Goal: Task Accomplishment & Management: Complete application form

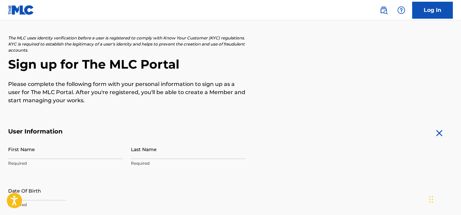
scroll to position [68, 0]
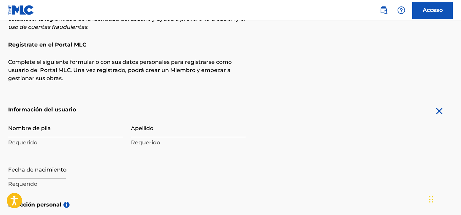
click at [61, 148] on div "Nombre de pila Requerido" at bounding box center [65, 133] width 115 height 31
click at [64, 143] on p "Requerido" at bounding box center [65, 142] width 115 height 8
click at [70, 130] on input "Nombre de pila" at bounding box center [65, 127] width 115 height 19
type input "H"
type input "Sign up"
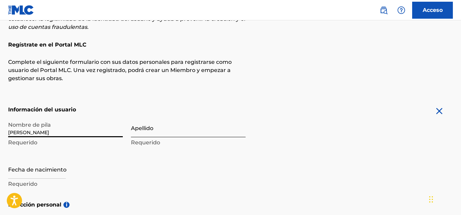
type input "[PERSON_NAME]"
click at [182, 128] on input "Apellido" at bounding box center [188, 127] width 115 height 19
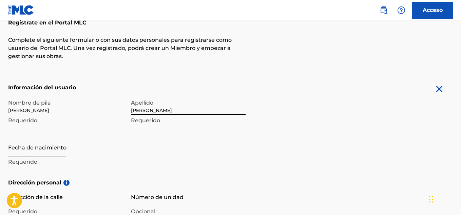
scroll to position [102, 0]
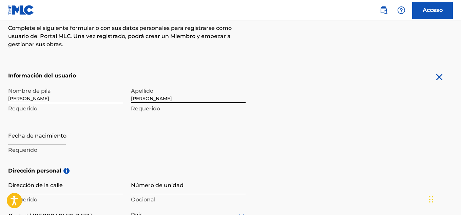
type input "[PERSON_NAME]"
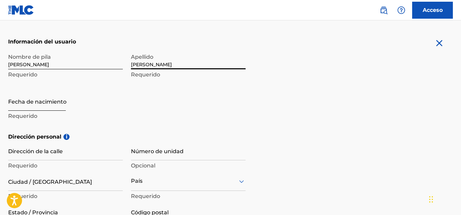
click at [34, 100] on input "text" at bounding box center [37, 100] width 58 height 19
select select "8"
select select "2025"
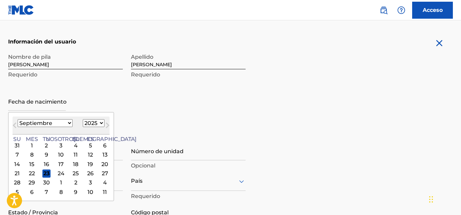
type input "[DATE]"
click at [12, 106] on input "[DATE]" at bounding box center [37, 100] width 58 height 19
click at [19, 105] on input "[DATE]" at bounding box center [37, 100] width 58 height 19
click at [88, 84] on div "Nombre de pila [PERSON_NAME] Requerido Apellido [PERSON_NAME] Requerido Fecha d…" at bounding box center [126, 91] width 237 height 83
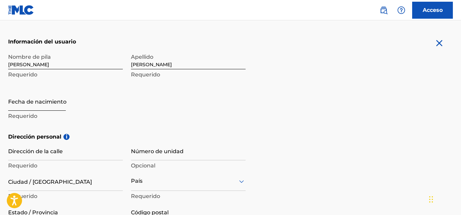
click at [47, 105] on input "text" at bounding box center [37, 100] width 58 height 19
select select "8"
select select "2025"
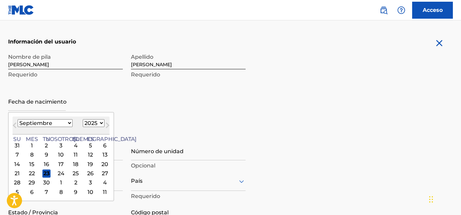
click at [142, 111] on div "Nombre de pila [PERSON_NAME] Requerido Apellido [PERSON_NAME] Requerido Fecha d…" at bounding box center [126, 91] width 237 height 83
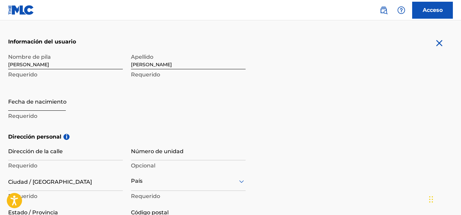
click at [39, 103] on input "text" at bounding box center [37, 100] width 58 height 19
select select "8"
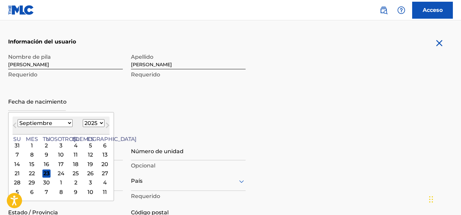
click at [25, 123] on select "Enero Febrero Marzo Abril Puede Junio [PERSON_NAME] Septiembre Octubre Noviembr…" at bounding box center [45, 123] width 55 height 8
click at [83, 122] on select "1899 1900 1901 1902 1903 1904 1905 1906 1907 1908 1909 1910 1911 1912 1913 1914…" at bounding box center [94, 123] width 22 height 8
select select "1988"
click at [83, 119] on select "1899 1900 1901 1902 1903 1904 1905 1906 1907 1908 1909 1910 1911 1912 1913 1914…" at bounding box center [94, 123] width 22 height 8
click at [49, 124] on select "Enero Febrero Marzo Abril Puede Junio [PERSON_NAME] Septiembre Octubre Noviembr…" at bounding box center [45, 123] width 55 height 8
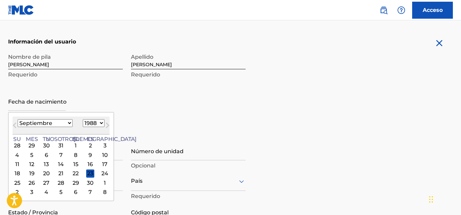
select select "0"
click at [18, 119] on select "Enero Febrero Marzo Abril Puede Junio [PERSON_NAME] Septiembre Octubre Noviembr…" at bounding box center [45, 123] width 55 height 8
click at [86, 154] on div "8" at bounding box center [90, 155] width 8 height 8
type input "[DATE]"
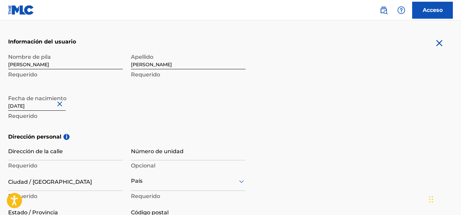
click at [223, 110] on div "Nombre de pila [PERSON_NAME] Requerido Apellido [PERSON_NAME] Requerido Fecha d…" at bounding box center [126, 91] width 237 height 83
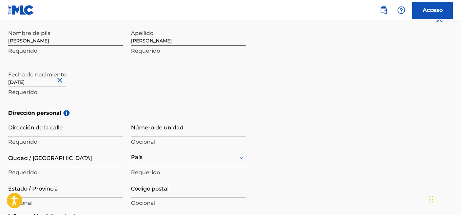
scroll to position [170, 0]
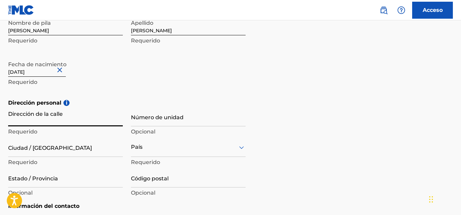
click at [29, 113] on input "Dirección de la calle" at bounding box center [65, 116] width 115 height 19
type input "Pueblo Joven El Bosque mza B lote 21"
type input "Trujillo"
type input "[GEOGRAPHIC_DATA]"
type input "La Libertad / Qispi [PERSON_NAME]"
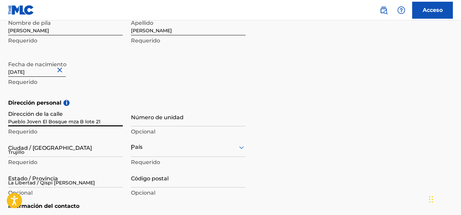
type input "13001"
type input "943"
type input "341392"
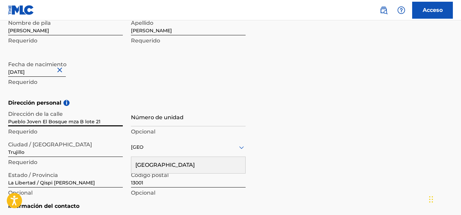
click at [282, 103] on h5 "Dirección personal i" at bounding box center [230, 103] width 445 height 8
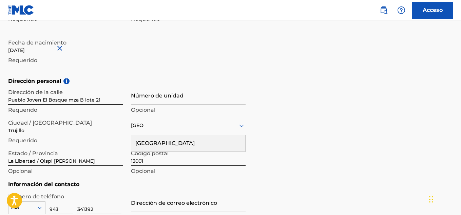
scroll to position [204, 0]
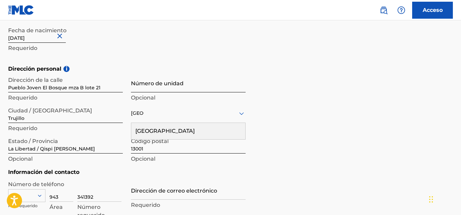
click at [179, 85] on input "Número de unidad" at bounding box center [188, 82] width 115 height 19
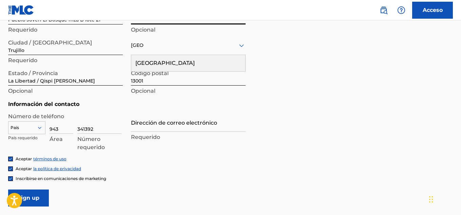
scroll to position [290, 0]
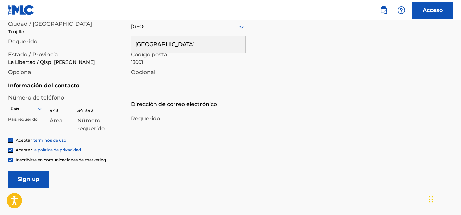
click at [41, 113] on div "País" at bounding box center [26, 107] width 37 height 10
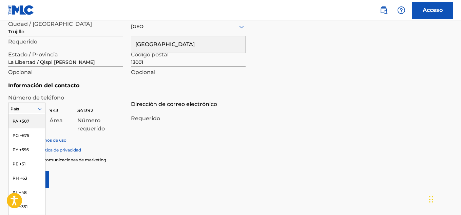
scroll to position [2251, 0]
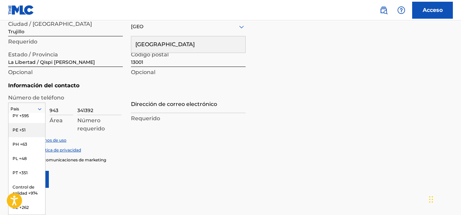
click at [24, 132] on font "PE +51" at bounding box center [19, 129] width 13 height 5
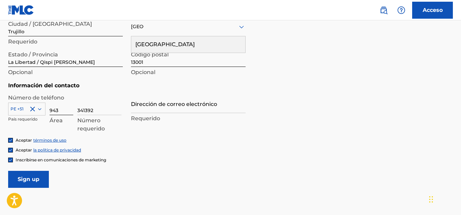
click at [67, 109] on input "943" at bounding box center [62, 105] width 24 height 19
type input "9"
click at [95, 107] on input "341392" at bounding box center [99, 105] width 44 height 19
type input "3"
click at [54, 110] on input at bounding box center [62, 105] width 24 height 19
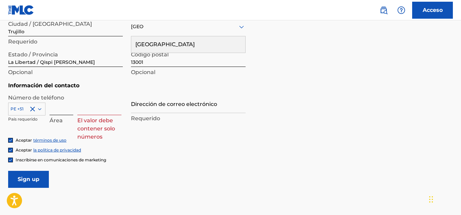
type input "943"
type input "341392"
click at [184, 148] on div "Aceptar la política de privacidad" at bounding box center [230, 150] width 445 height 6
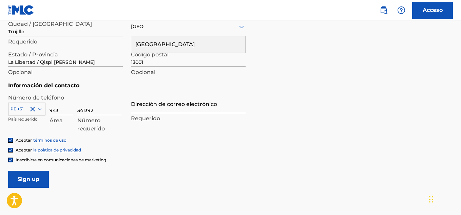
click at [175, 108] on input "Dirección de correo electrónico" at bounding box center [188, 103] width 115 height 19
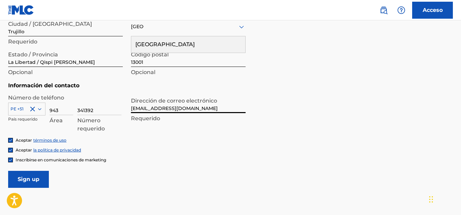
click at [226, 147] on div "Aceptar la política de privacidad" at bounding box center [230, 150] width 445 height 6
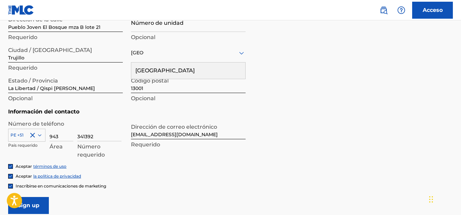
scroll to position [290, 0]
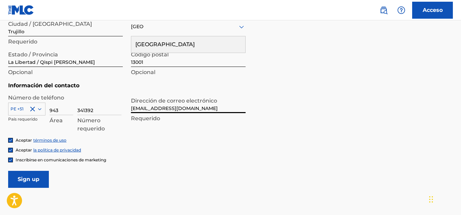
drag, startPoint x: 181, startPoint y: 114, endPoint x: 98, endPoint y: 116, distance: 83.1
click at [98, 116] on div "Número de teléfono PE +51 País requerido 943 Área 341392 Número requerido Direc…" at bounding box center [126, 115] width 237 height 43
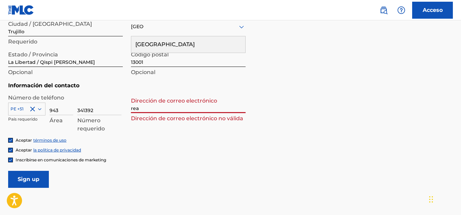
type input "[EMAIL_ADDRESS][DOMAIN_NAME]"
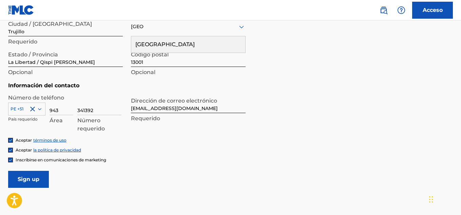
click at [265, 134] on form "Información del usuario Nombre de pila [PERSON_NAME] Requerido Apellido [PERSON…" at bounding box center [230, 35] width 445 height 304
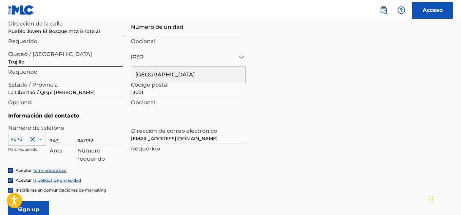
scroll to position [188, 0]
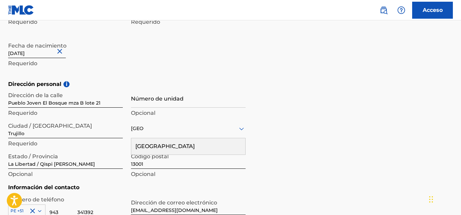
click at [63, 164] on input "La Libertad / Qispi [PERSON_NAME]" at bounding box center [65, 158] width 115 height 19
type input "La Libertad / [GEOGRAPHIC_DATA]"
click at [331, 169] on div "Dirección personal i Dirección de la [STREET_ADDRESS] Requerido Número de unida…" at bounding box center [230, 131] width 445 height 103
click at [268, 128] on div "Dirección personal i Dirección de la [STREET_ADDRESS] Requerido Número de unida…" at bounding box center [230, 131] width 445 height 103
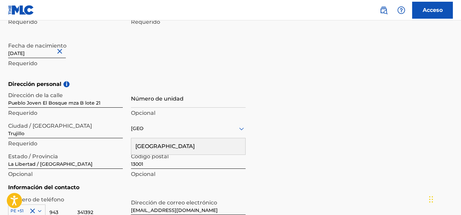
click at [209, 148] on div "[GEOGRAPHIC_DATA]" at bounding box center [188, 146] width 114 height 16
click at [308, 144] on div "Dirección personal i Dirección de la [STREET_ADDRESS] Requerido Número de unida…" at bounding box center [230, 131] width 445 height 103
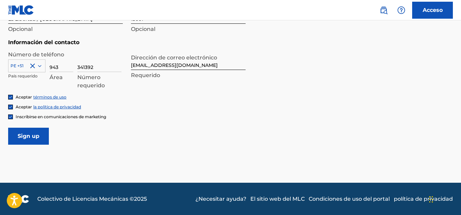
scroll to position [333, 0]
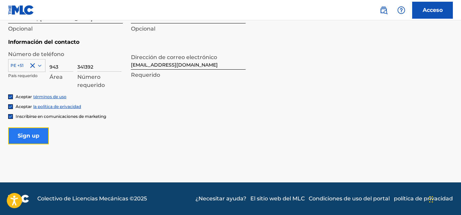
click at [29, 136] on input "Sign up" at bounding box center [28, 135] width 41 height 17
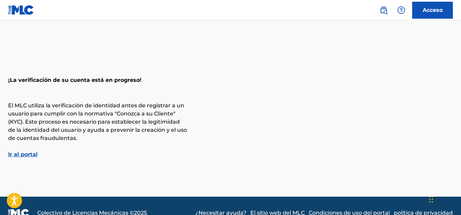
click at [32, 155] on font "Ir al portal" at bounding box center [23, 154] width 30 height 6
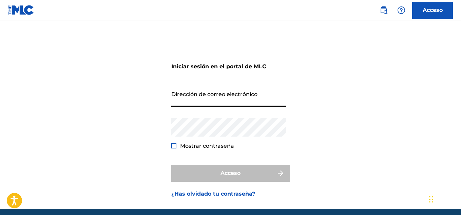
click at [211, 93] on input "Dirección de correo electrónico" at bounding box center [228, 96] width 115 height 19
type input "[EMAIL_ADDRESS][DOMAIN_NAME]"
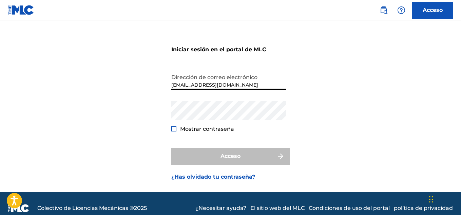
scroll to position [26, 0]
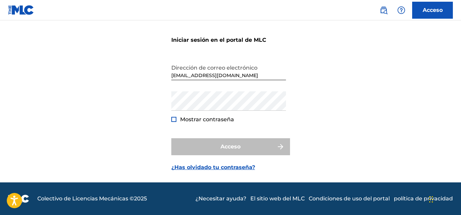
click at [319, 124] on div "Iniciar sesión en el portal de MLC Dirección de correo electrónico [EMAIL_ADDRE…" at bounding box center [230, 96] width 461 height 171
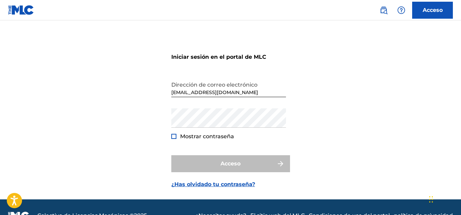
scroll to position [0, 0]
